Goal: Task Accomplishment & Management: Manage account settings

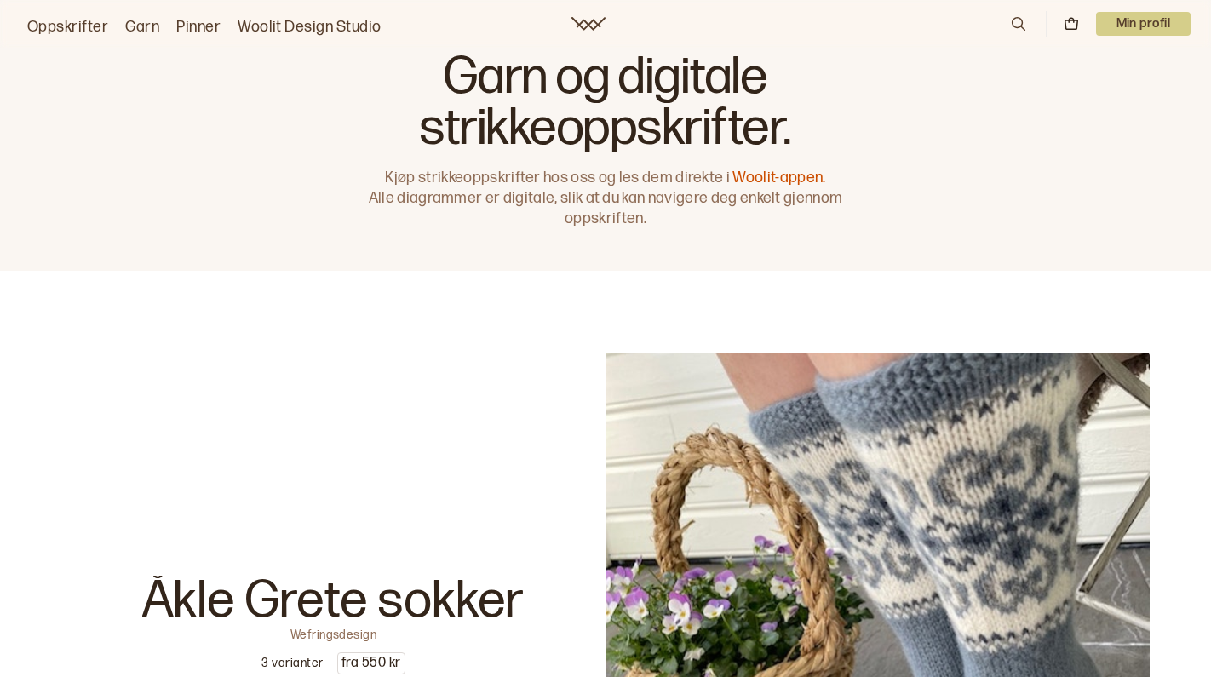
click at [1149, 28] on p "Min profil" at bounding box center [1143, 24] width 95 height 24
click at [1076, 65] on span "Profil" at bounding box center [1085, 68] width 32 height 16
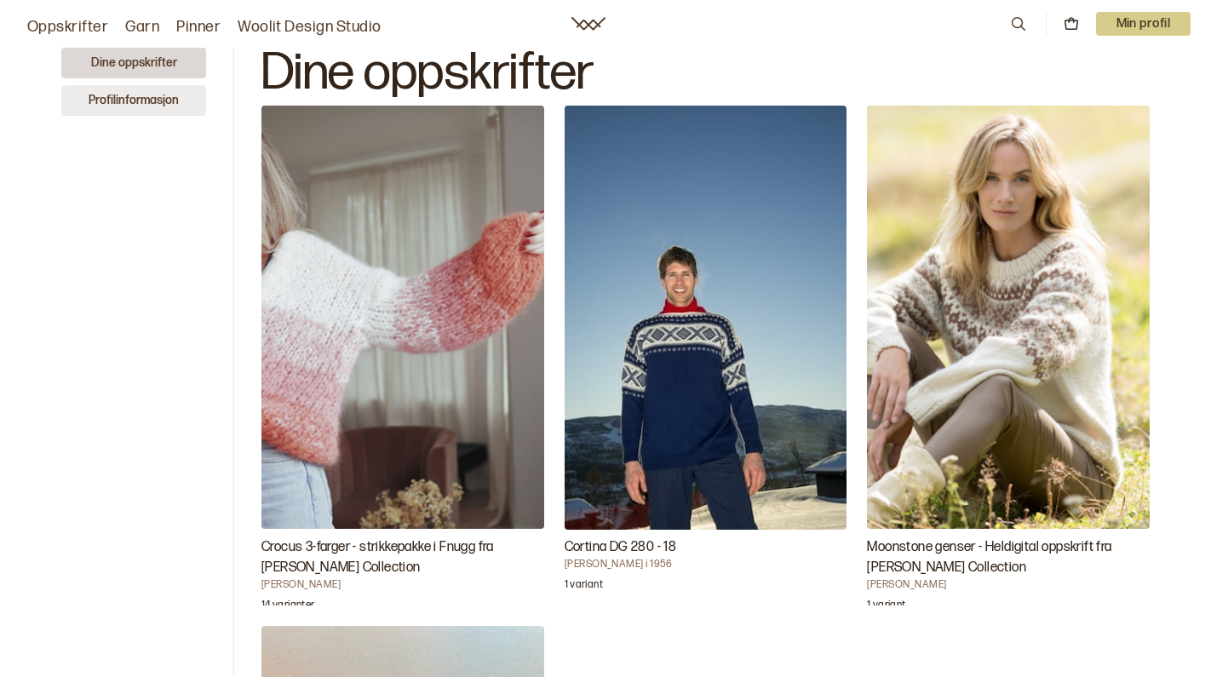
click at [137, 91] on button "Profilinformasjon" at bounding box center [133, 100] width 145 height 31
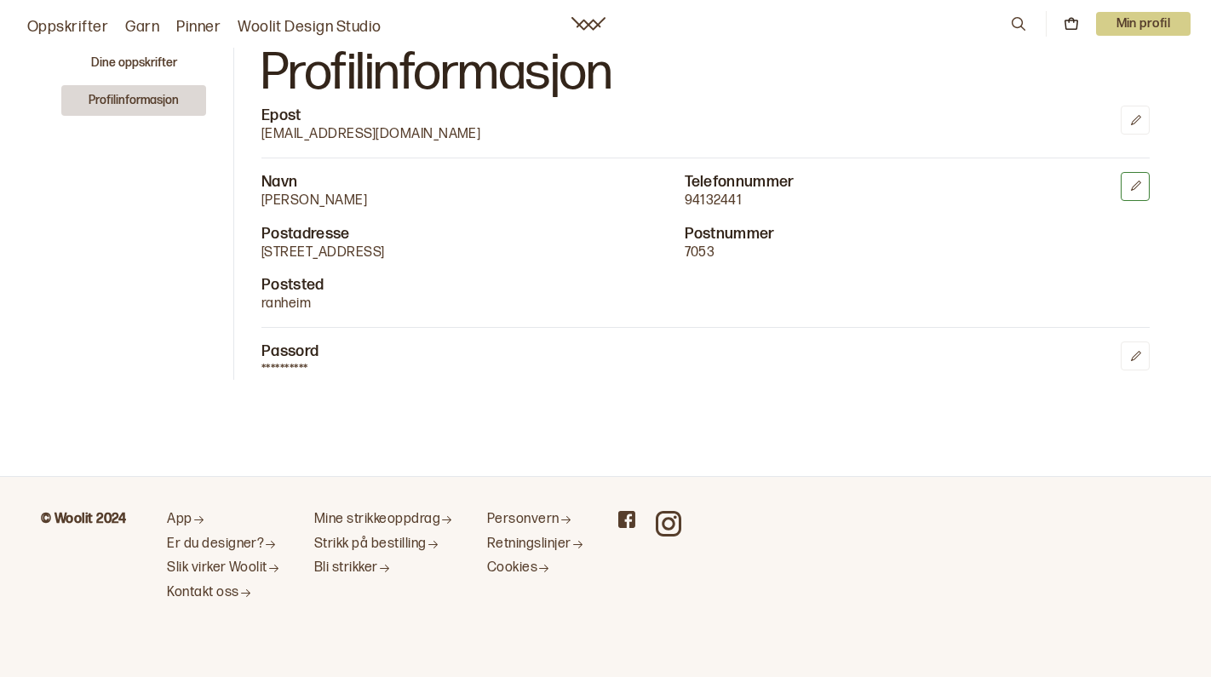
click at [1132, 180] on icon at bounding box center [1135, 186] width 13 height 13
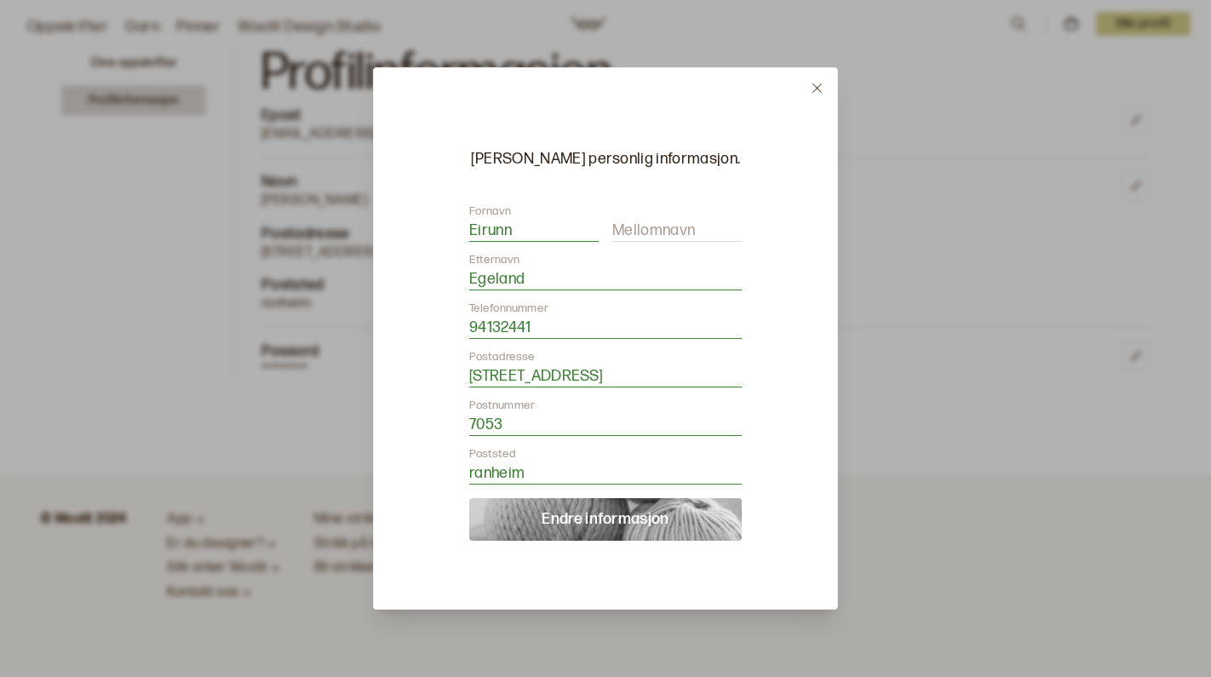
click at [541, 363] on form "Fornavn Eirunn Mellomnavn Etternavn Egeland Telefonnummer 94132441 Postadresse …" at bounding box center [605, 372] width 273 height 337
click at [539, 370] on input "Grillstadfjæra 46" at bounding box center [605, 376] width 273 height 21
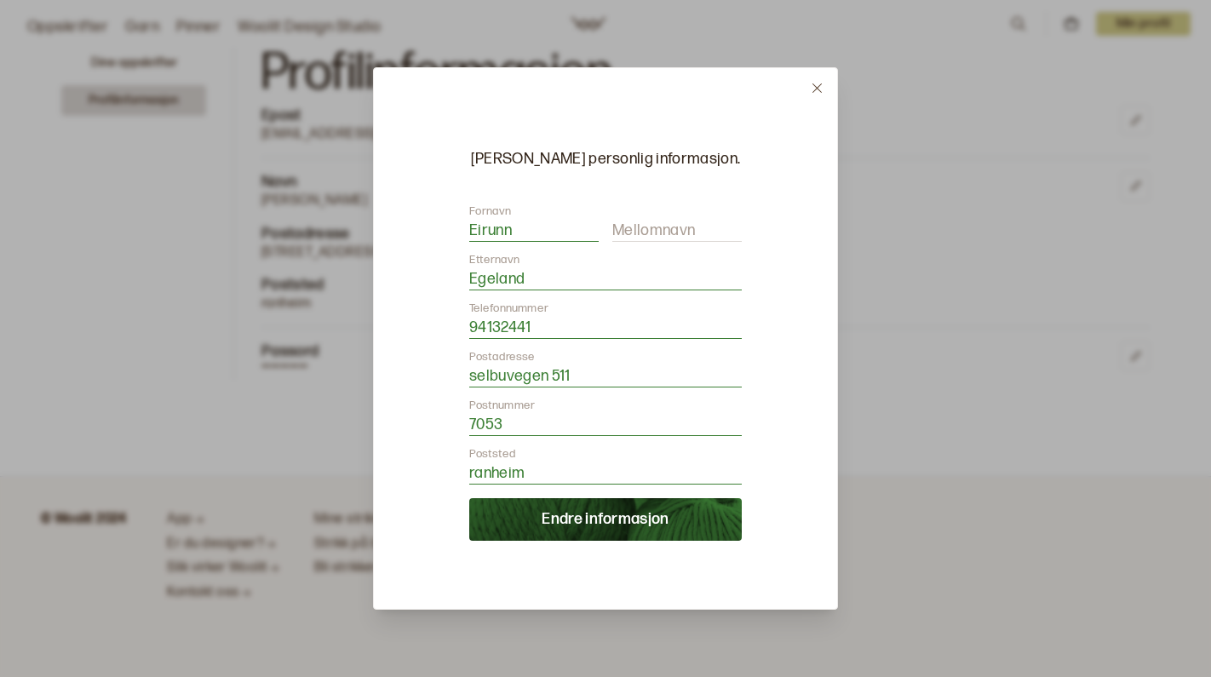
type input "selbuvegen 511"
click at [536, 426] on input "7053" at bounding box center [605, 425] width 273 height 21
type input "7550"
click at [537, 491] on form "Fornavn Eirunn Mellomnavn Etternavn Egeland Telefonnummer 94132441 Postadresse …" at bounding box center [605, 372] width 273 height 337
click at [537, 469] on input "ranheim" at bounding box center [605, 473] width 273 height 21
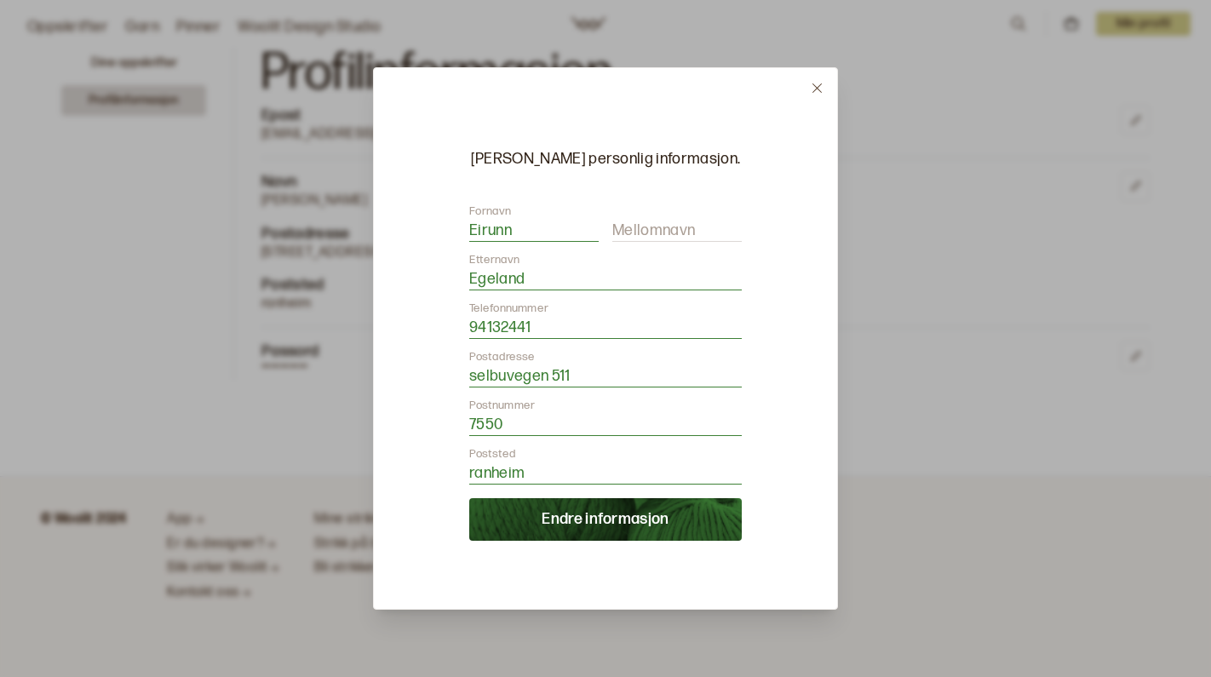
click at [537, 469] on input "ranheim" at bounding box center [605, 473] width 273 height 21
type input "o"
type input "hommelvik"
click at [600, 541] on div "Endre personlig informasjon. Fornavn Eirunn Mellomnavn Etternavn Egeland Telefo…" at bounding box center [605, 338] width 465 height 542
click at [609, 522] on button "Endre informasjon" at bounding box center [605, 519] width 273 height 43
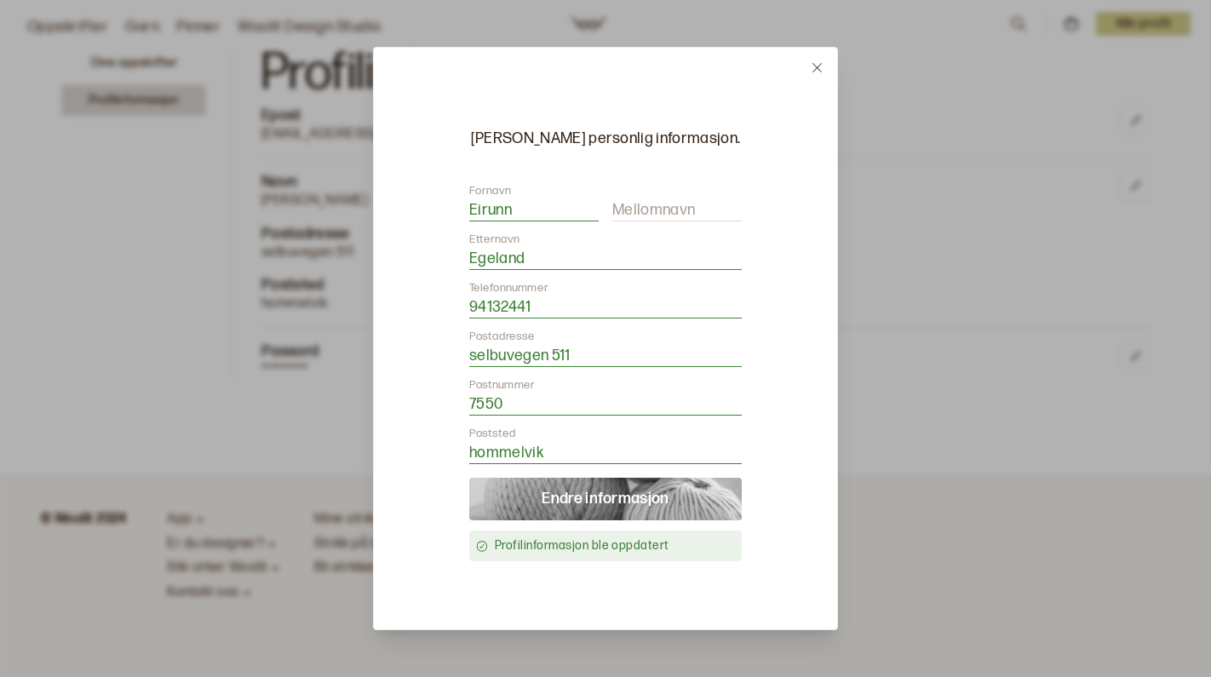
click at [994, 228] on div at bounding box center [605, 338] width 1211 height 677
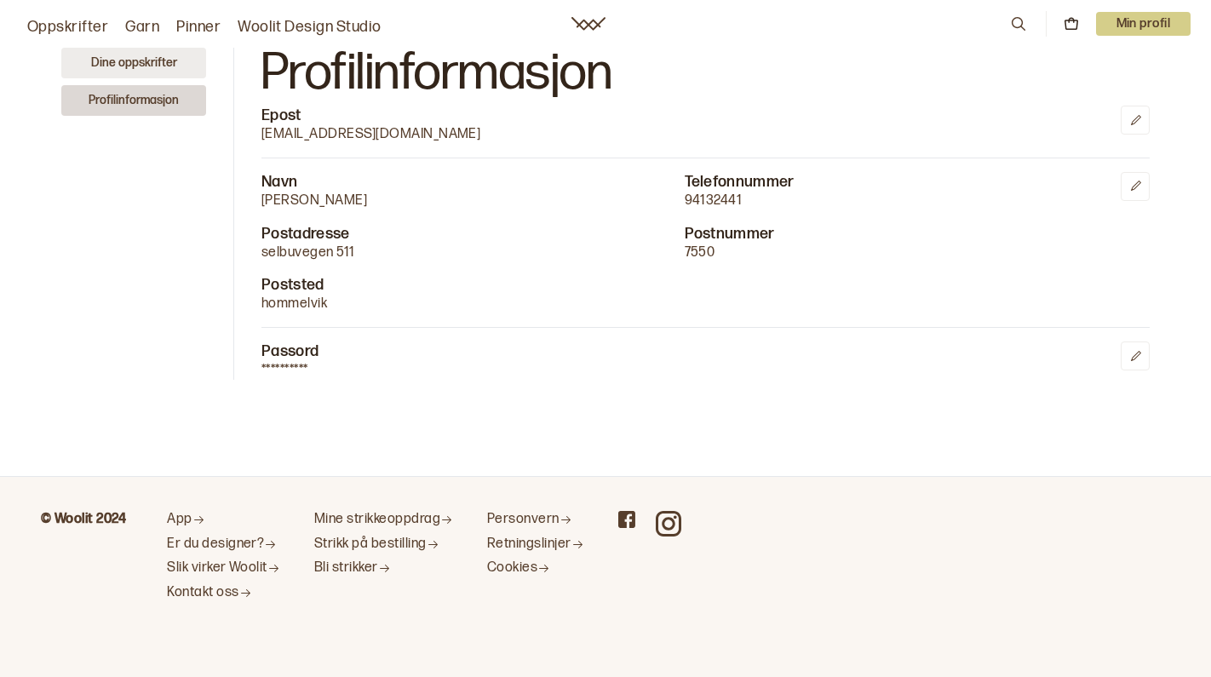
click at [148, 73] on button "Dine oppskrifter" at bounding box center [133, 63] width 145 height 31
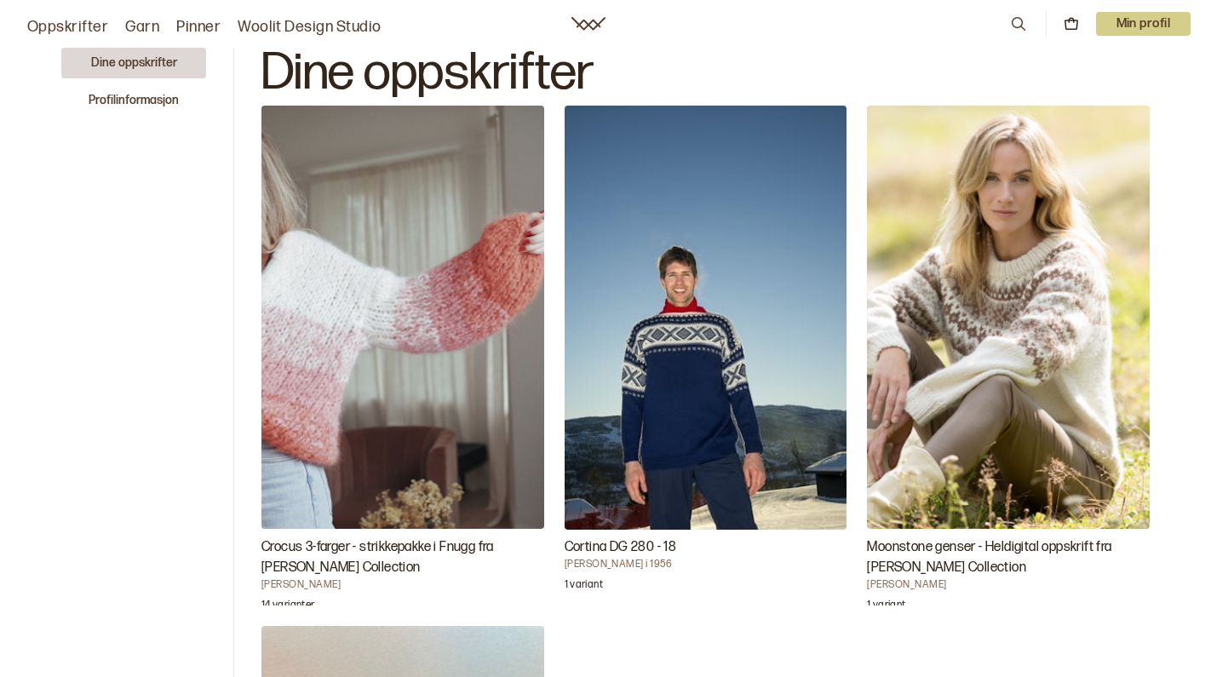
click at [83, 38] on nav "Oppskrifter Garn Pinner Woolit Design Studio 0 Min profil" at bounding box center [605, 24] width 1211 height 48
click at [138, 32] on link "Garn" at bounding box center [142, 27] width 34 height 24
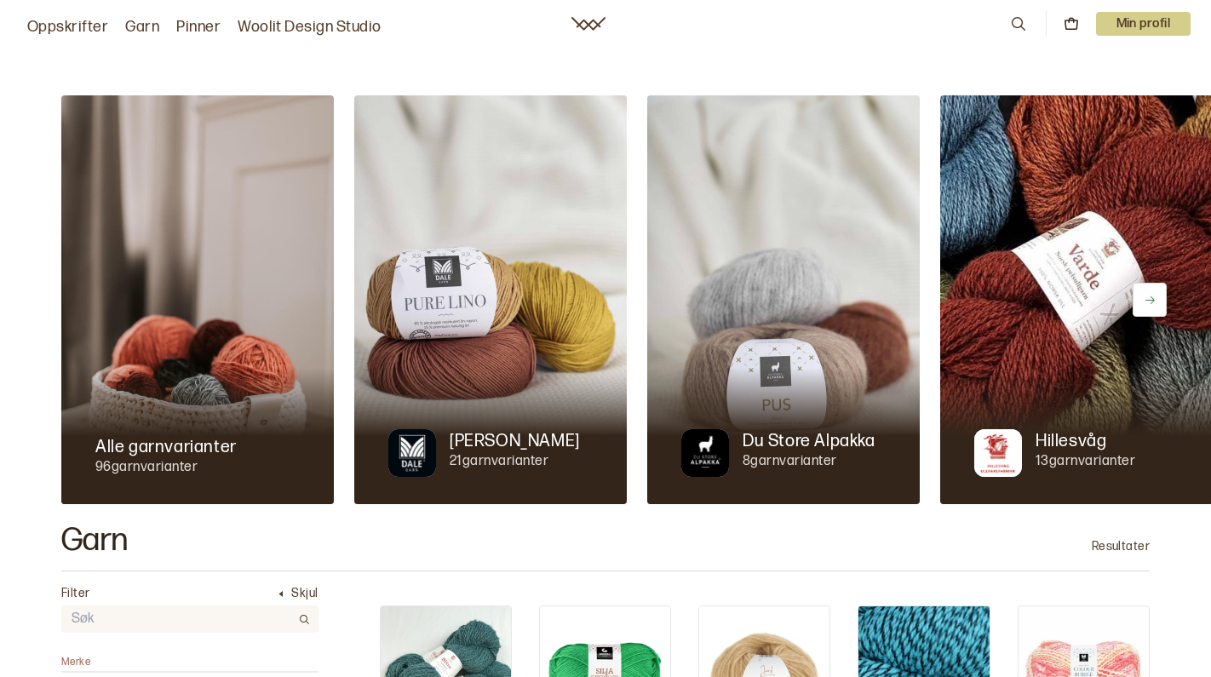
click at [594, 23] on icon at bounding box center [588, 24] width 34 height 14
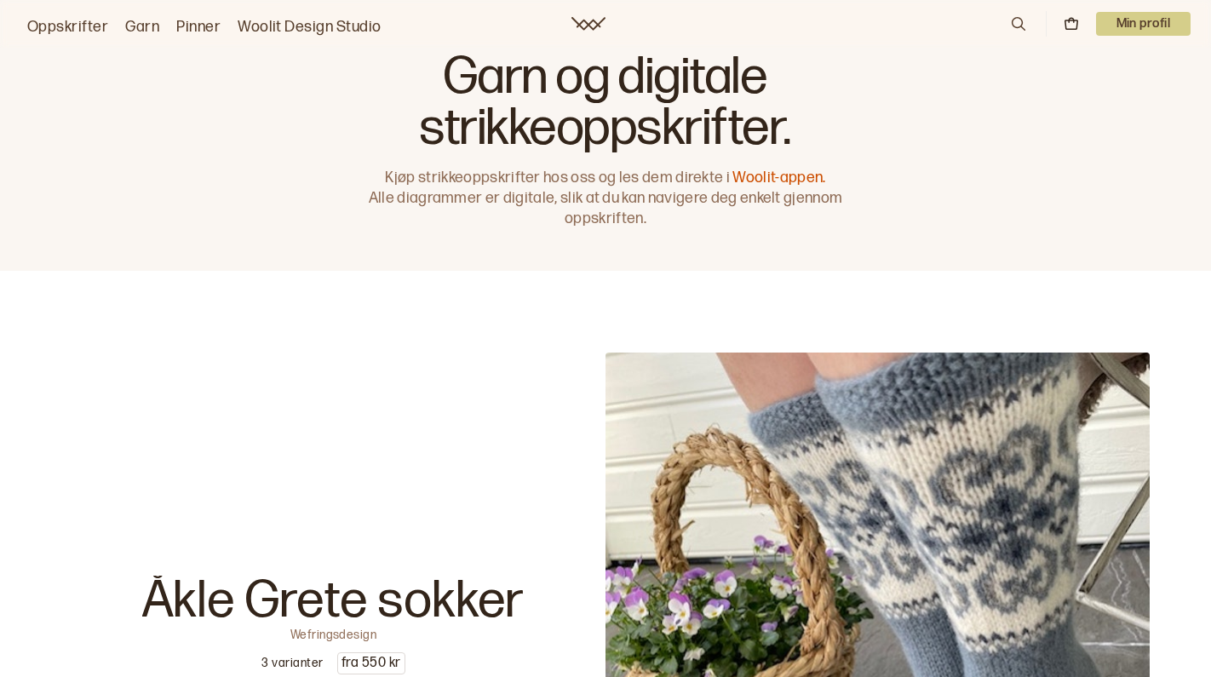
click at [1070, 27] on icon at bounding box center [1071, 23] width 15 height 15
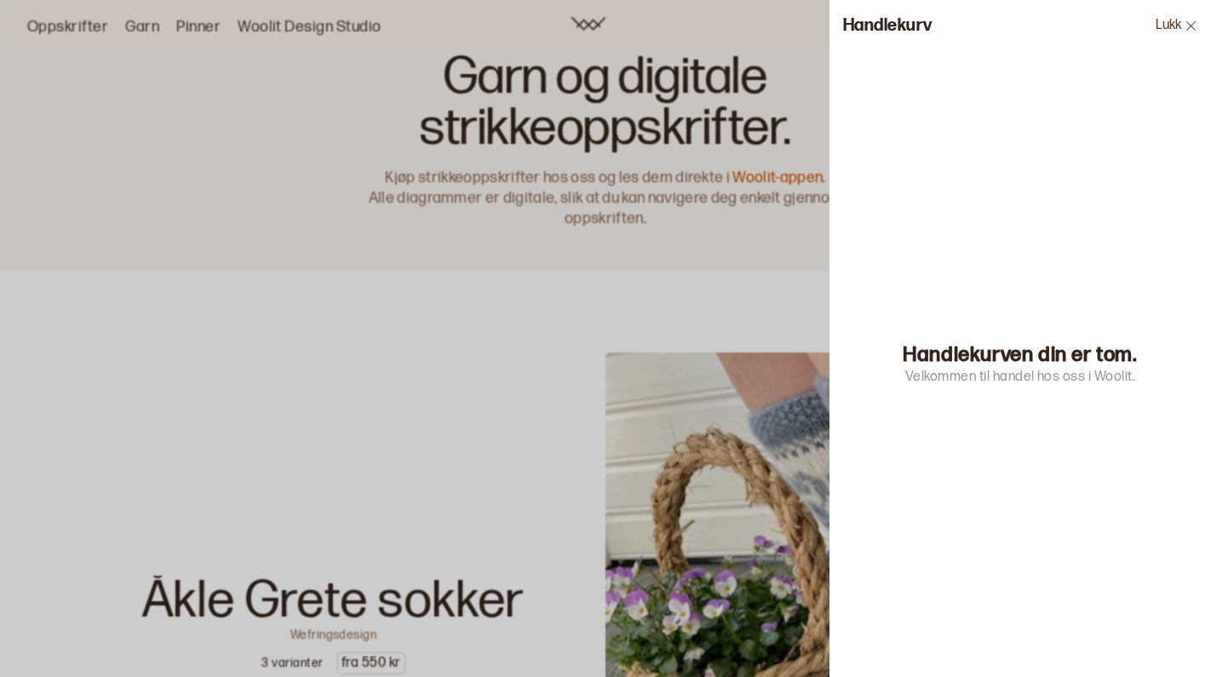
click at [732, 89] on div at bounding box center [605, 338] width 1211 height 677
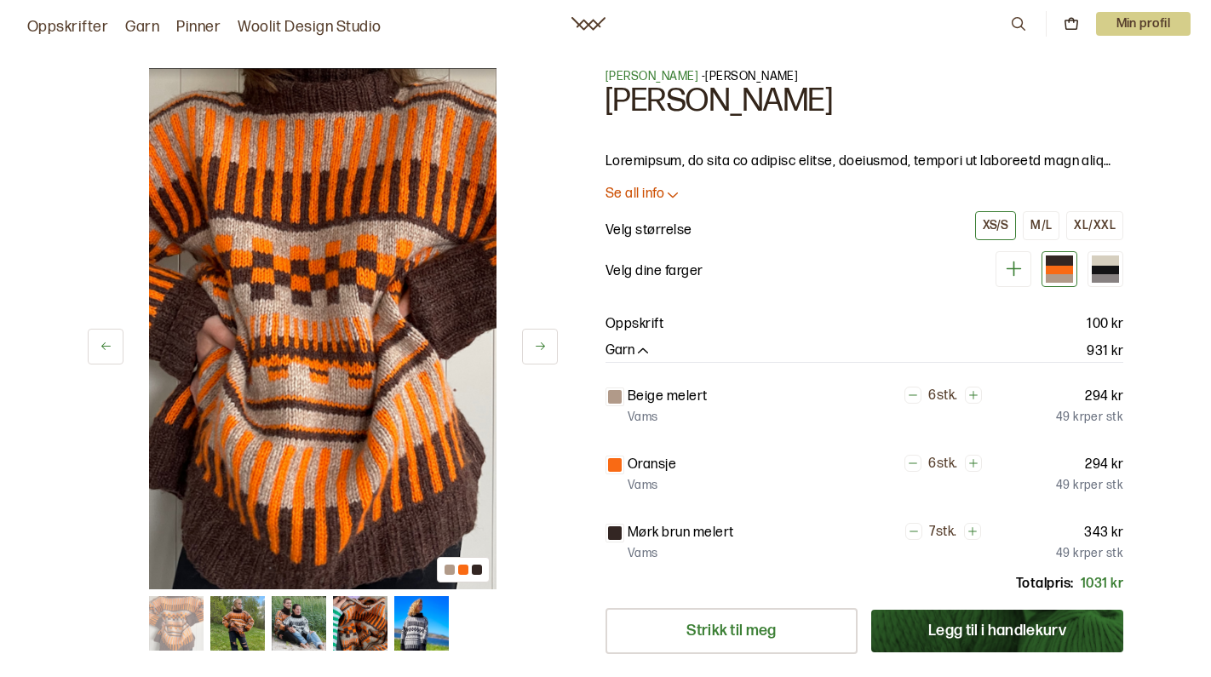
click at [548, 363] on button at bounding box center [540, 347] width 36 height 36
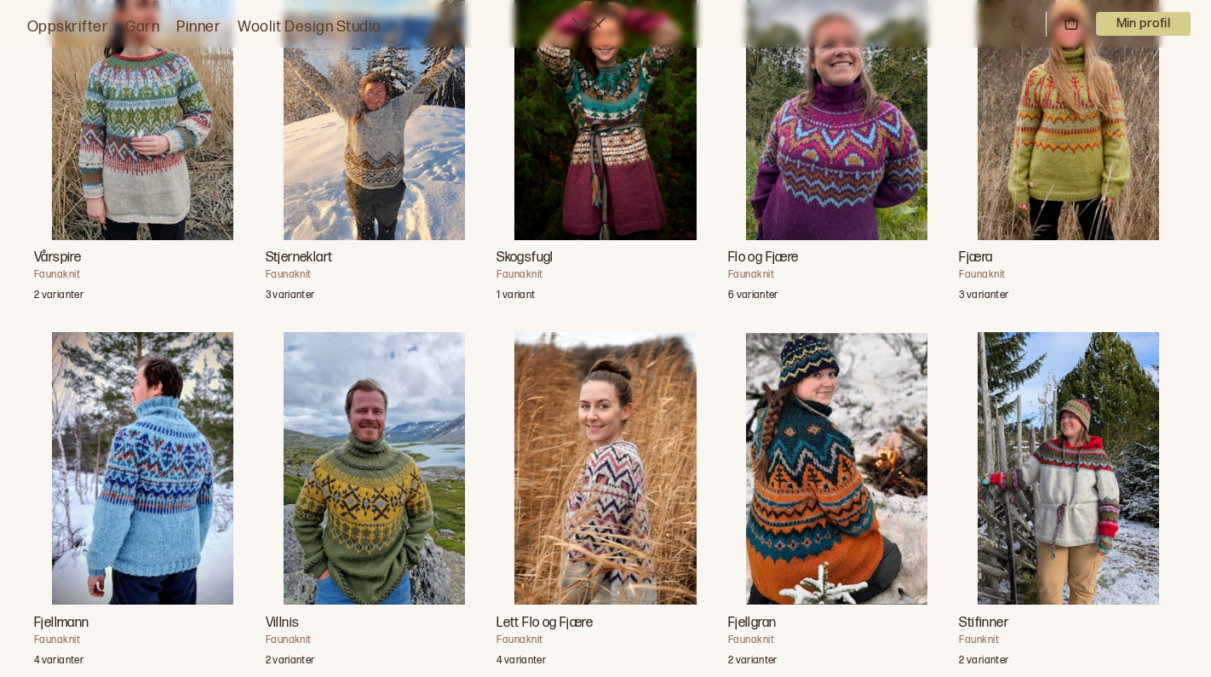
scroll to position [1868, 0]
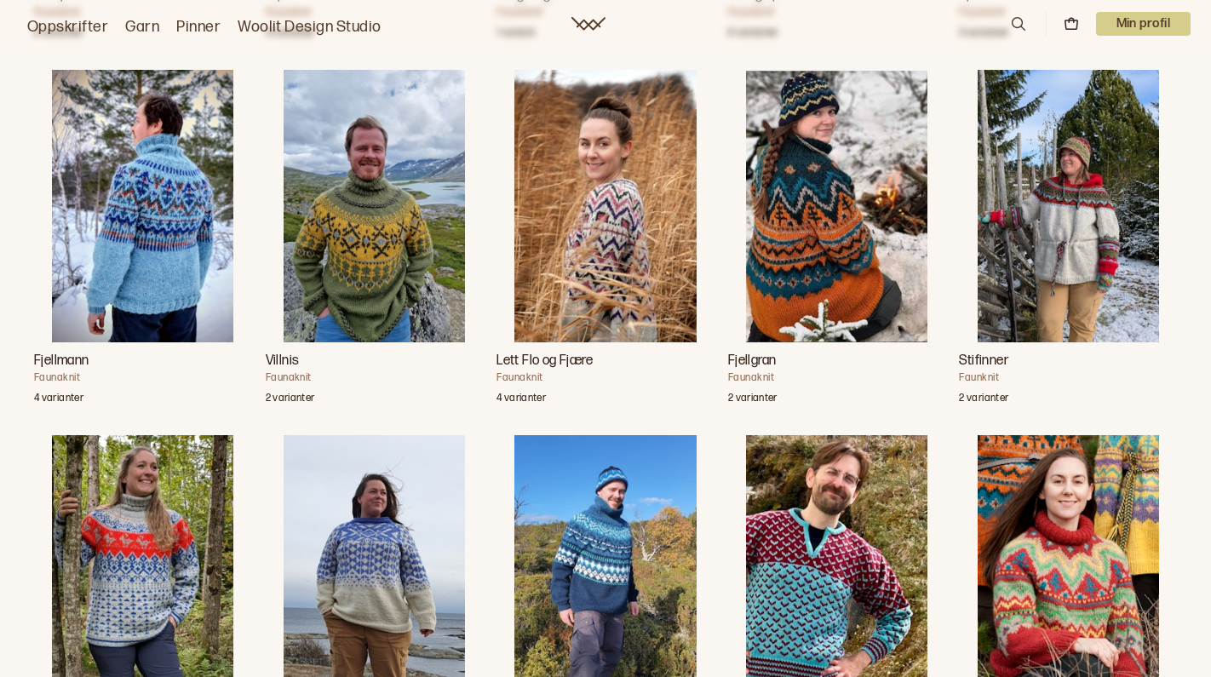
click at [179, 271] on img "Fjellmann" at bounding box center [142, 206] width 181 height 273
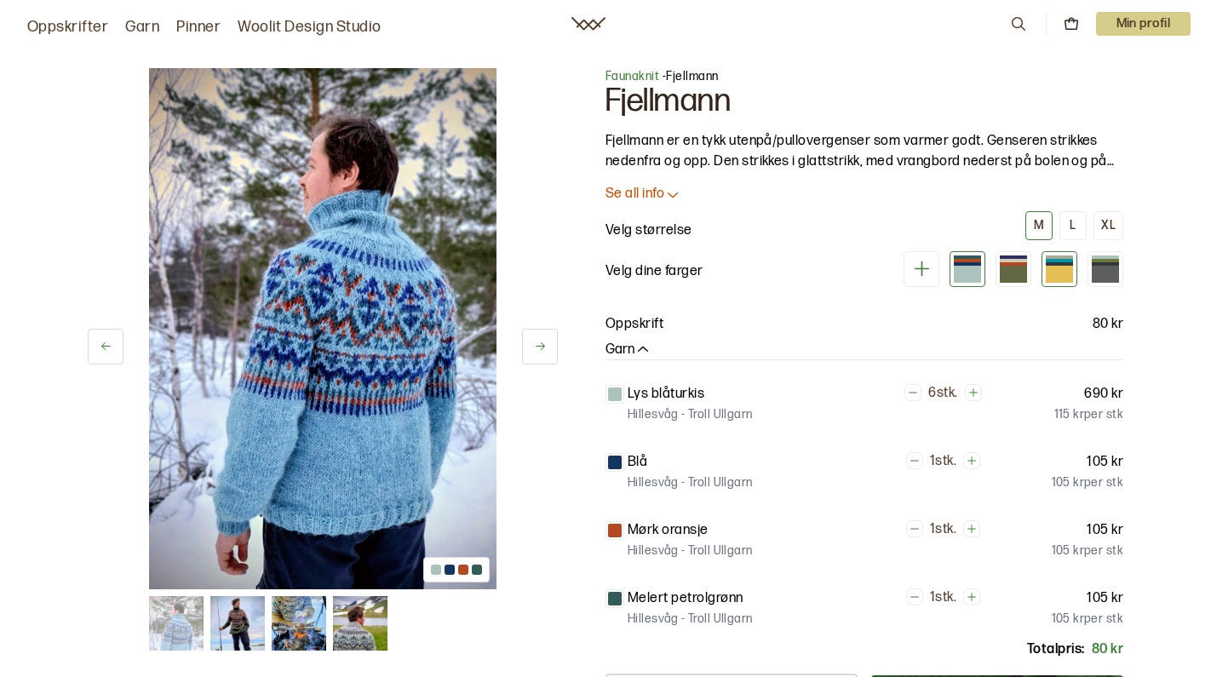
click at [1063, 283] on div at bounding box center [1059, 274] width 27 height 17
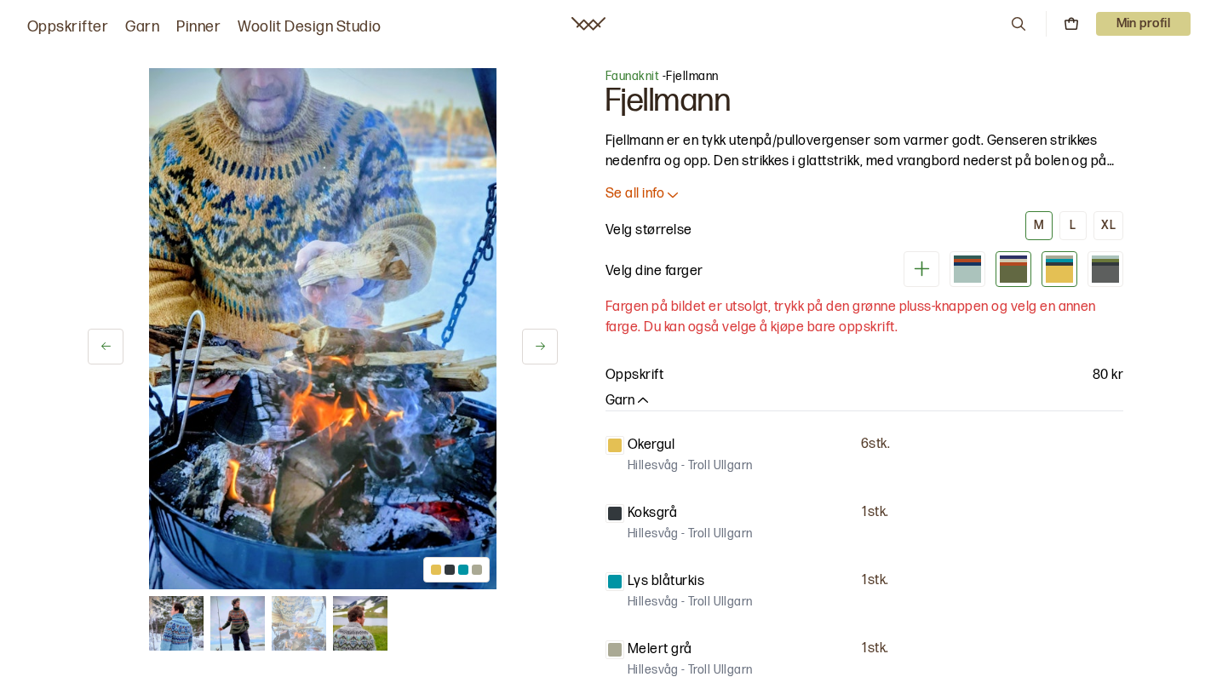
click at [1010, 283] on div at bounding box center [1013, 274] width 27 height 17
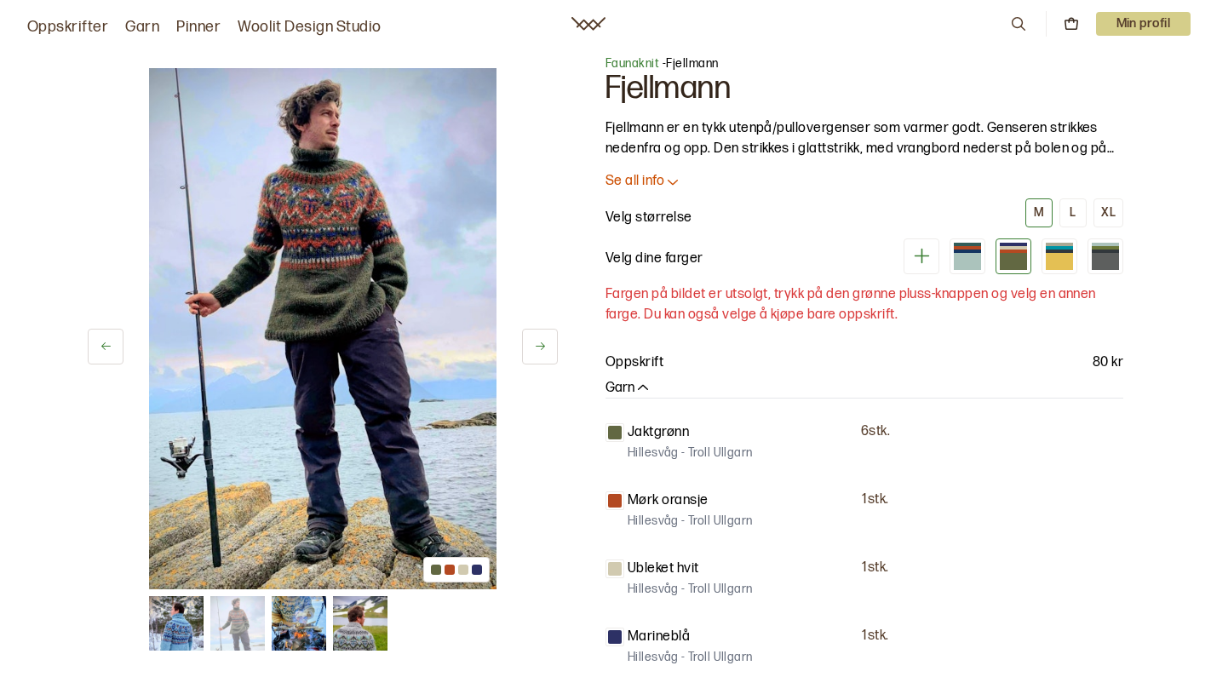
scroll to position [18, 0]
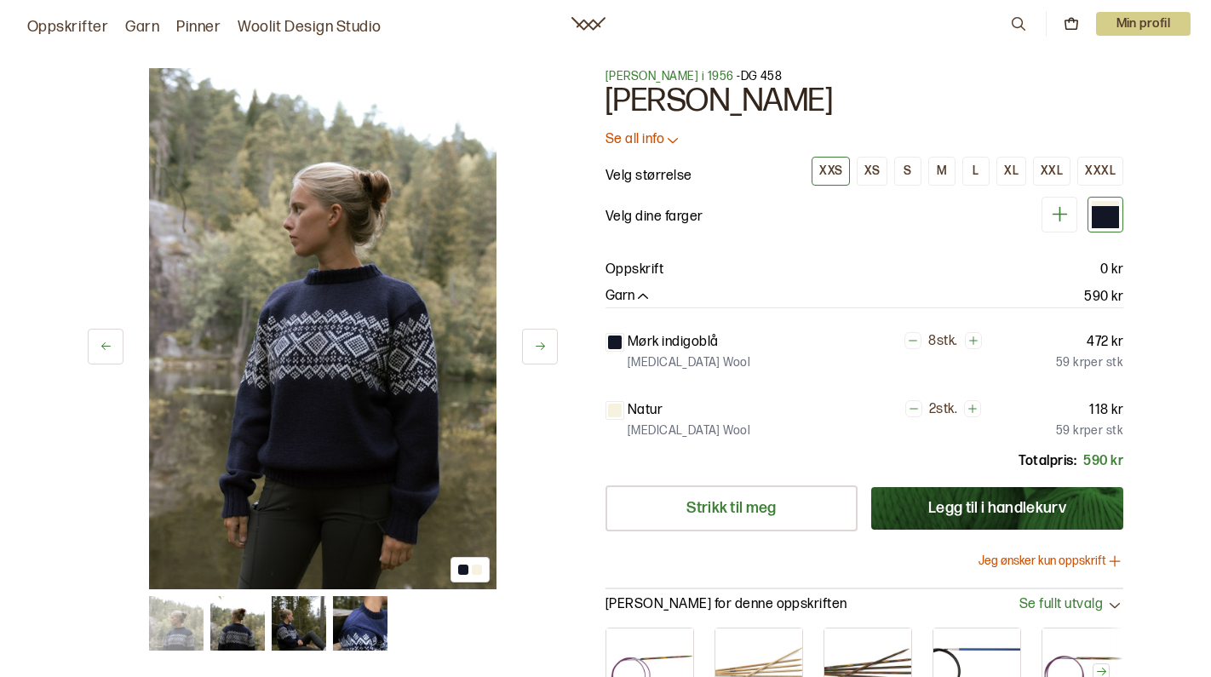
click at [537, 341] on icon at bounding box center [540, 346] width 13 height 13
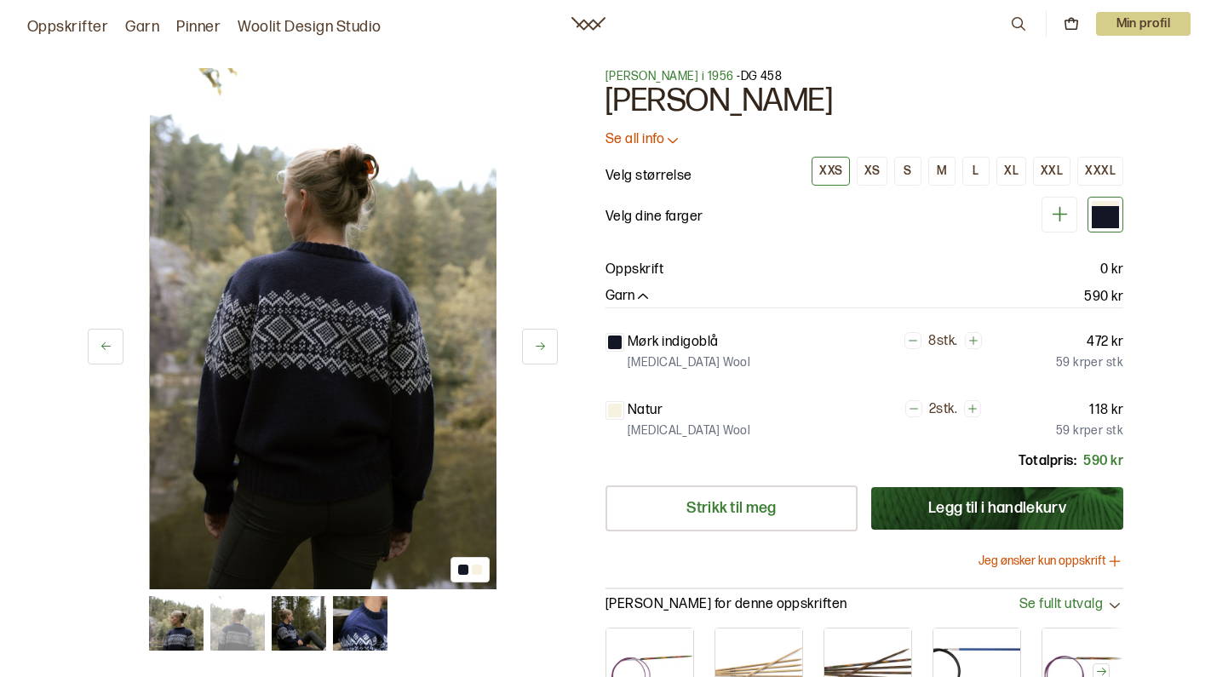
click at [537, 341] on icon at bounding box center [540, 346] width 13 height 13
